Goal: Transaction & Acquisition: Obtain resource

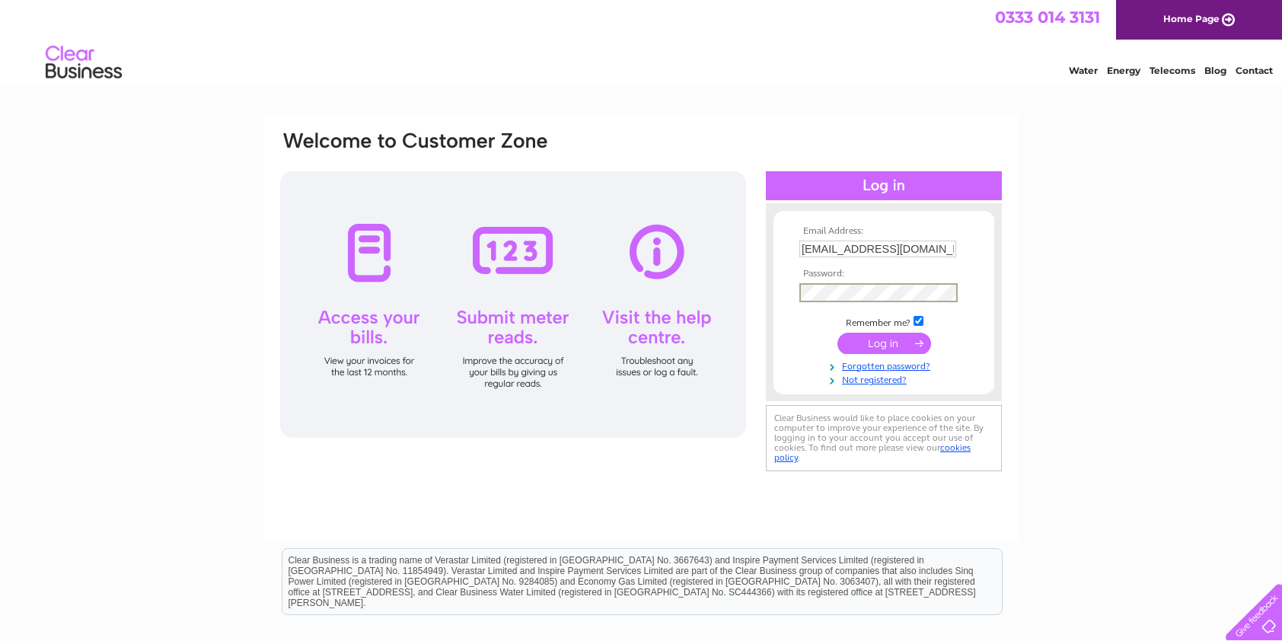
click at [899, 344] on input "submit" at bounding box center [885, 343] width 94 height 21
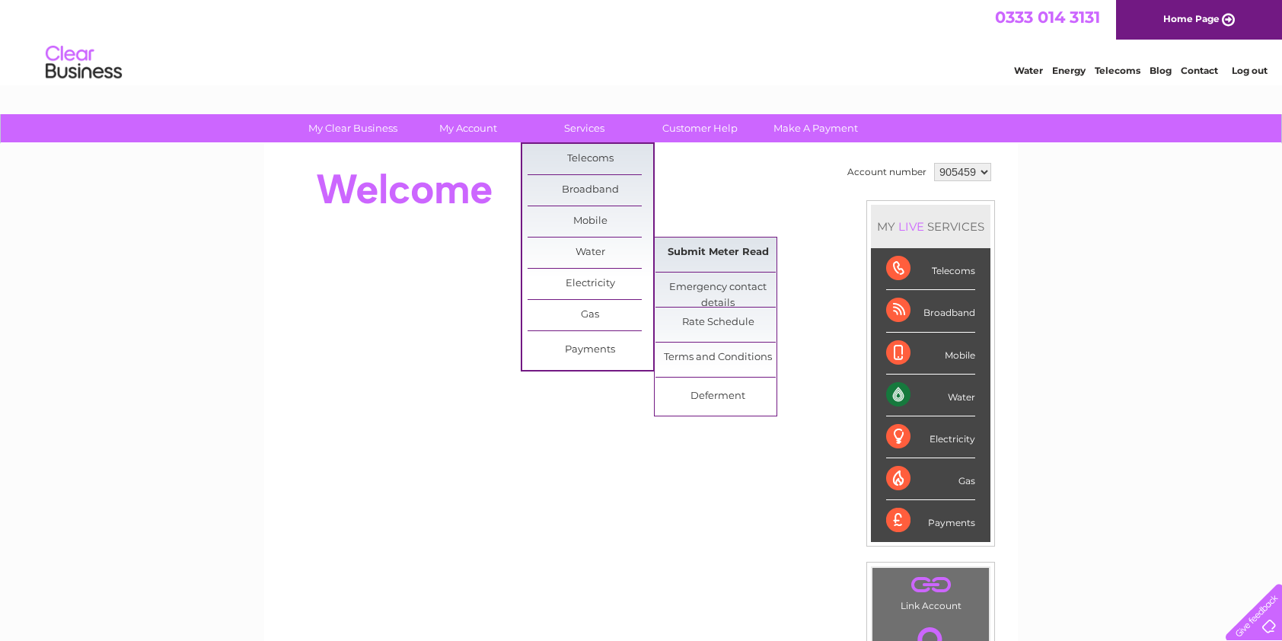
click at [698, 246] on link "Submit Meter Read" at bounding box center [719, 253] width 126 height 30
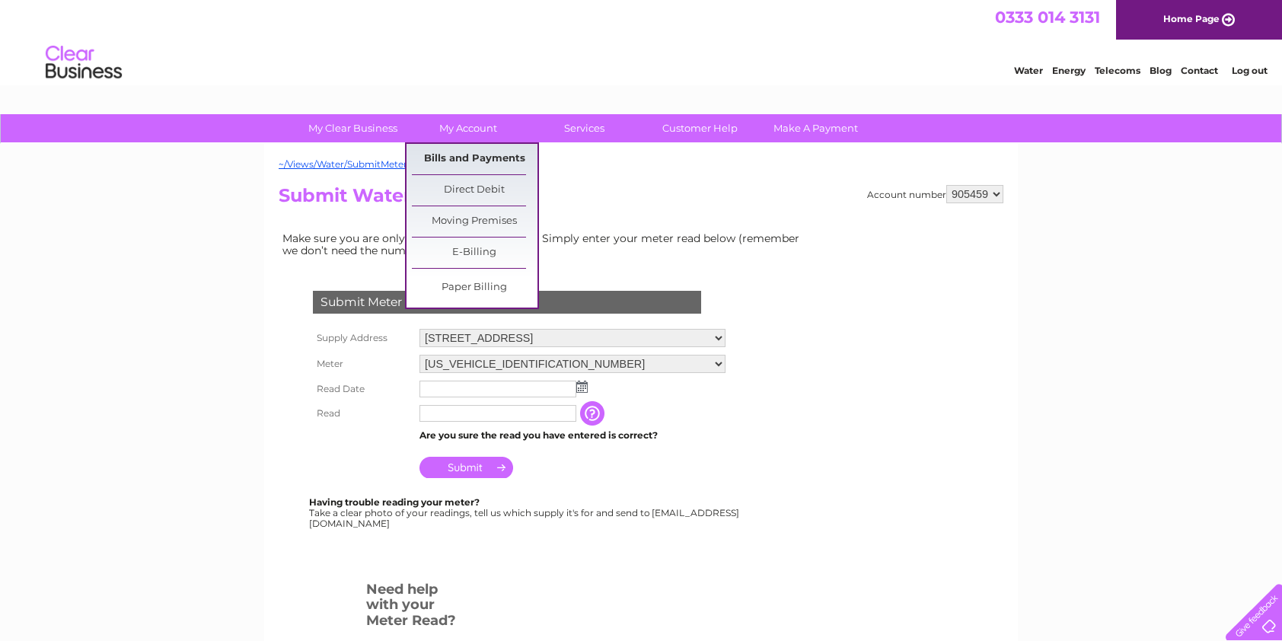
click at [454, 157] on link "Bills and Payments" at bounding box center [475, 159] width 126 height 30
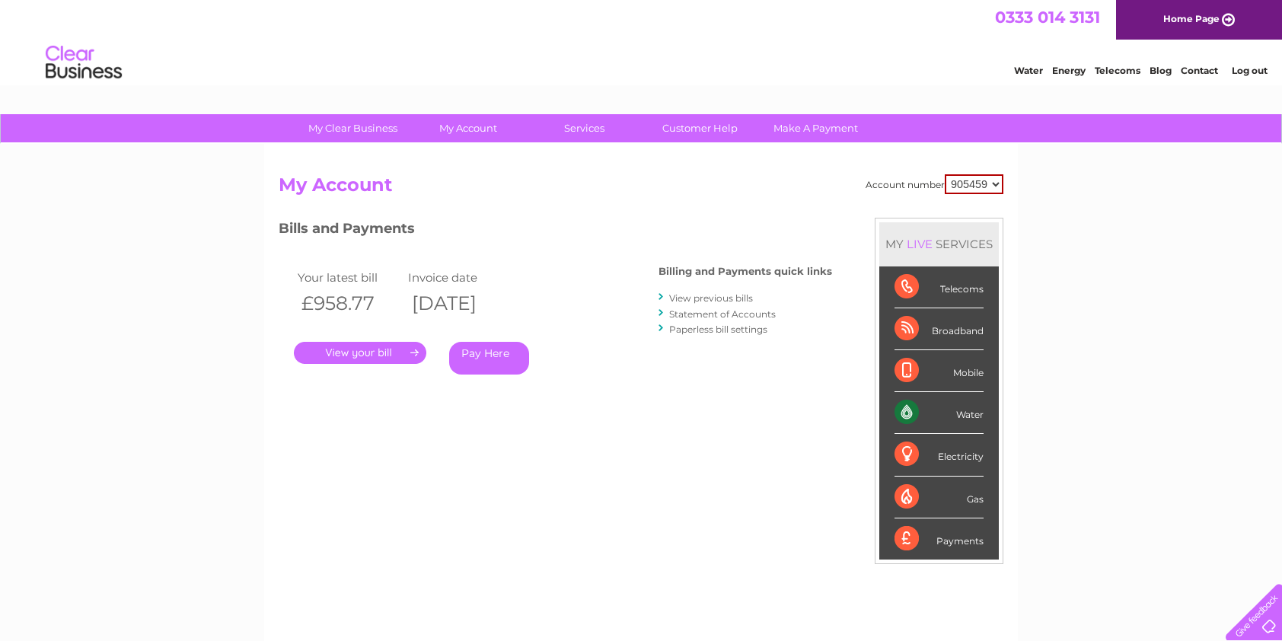
click at [362, 347] on link "." at bounding box center [360, 353] width 133 height 22
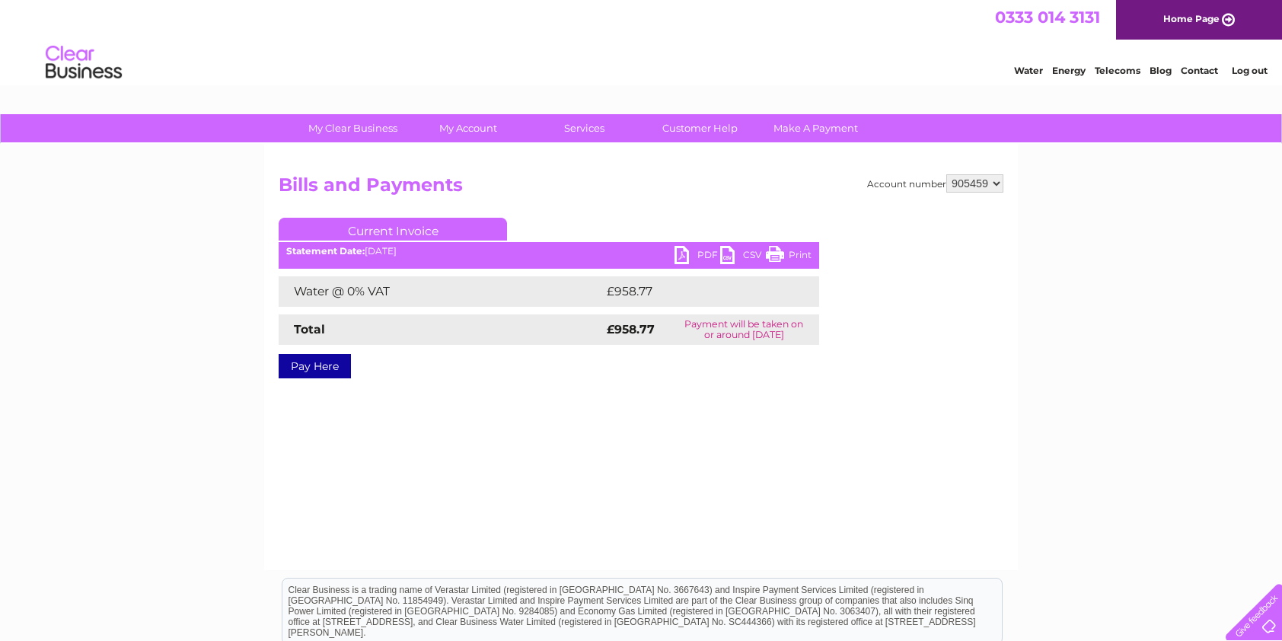
click at [695, 251] on link "PDF" at bounding box center [698, 257] width 46 height 22
